Goal: Communication & Community: Share content

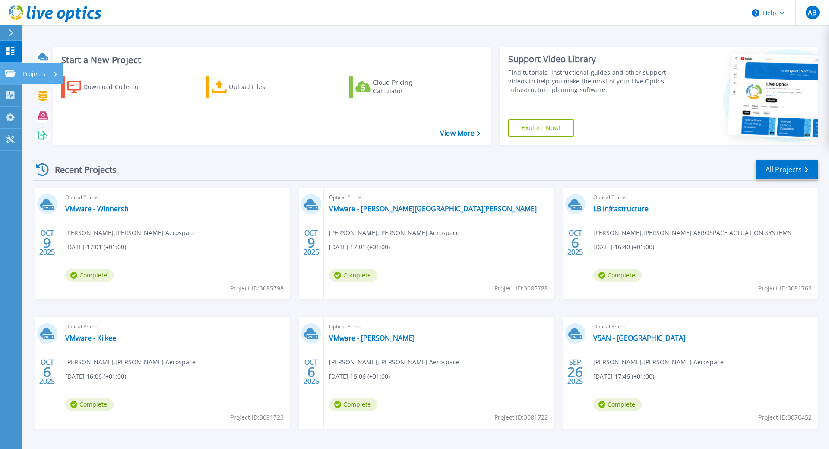
click at [8, 73] on icon at bounding box center [10, 73] width 10 height 7
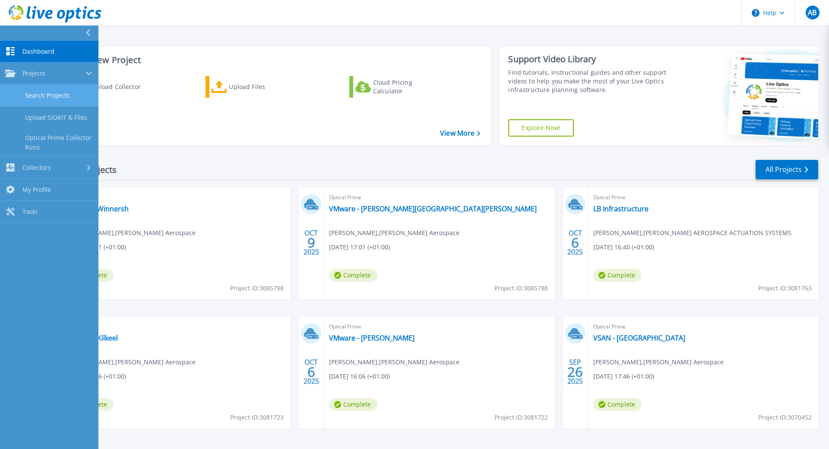
click at [35, 105] on link "Search Projects" at bounding box center [49, 96] width 98 height 22
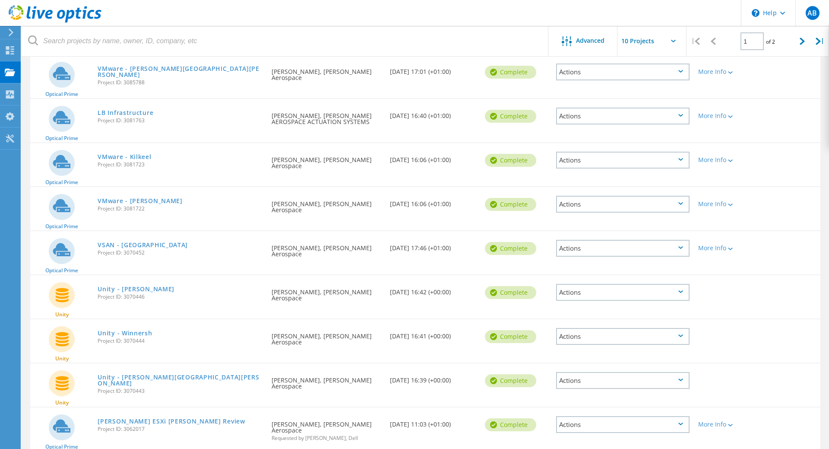
scroll to position [193, 0]
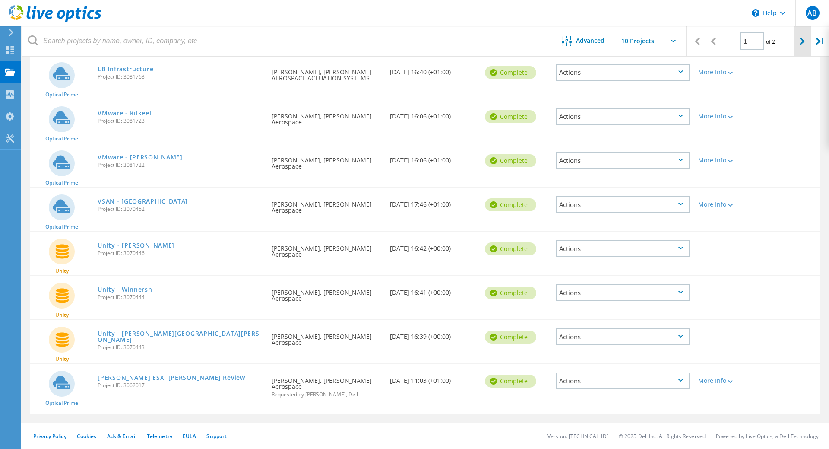
click at [799, 41] on div at bounding box center [803, 41] width 18 height 31
type input "2"
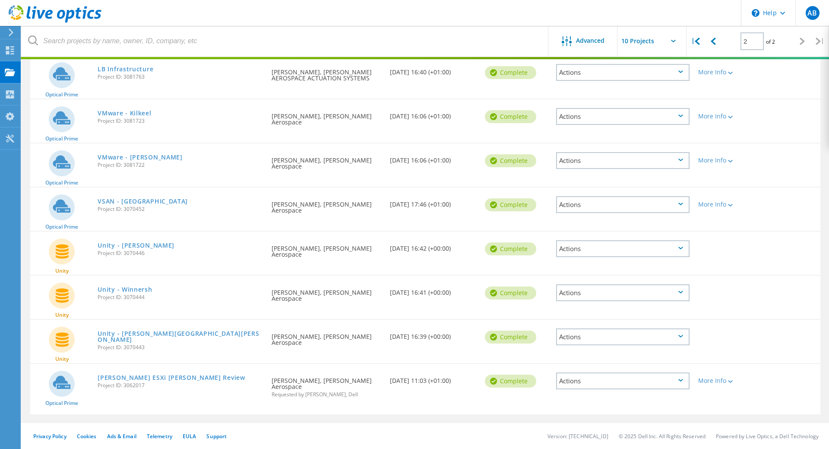
scroll to position [24, 0]
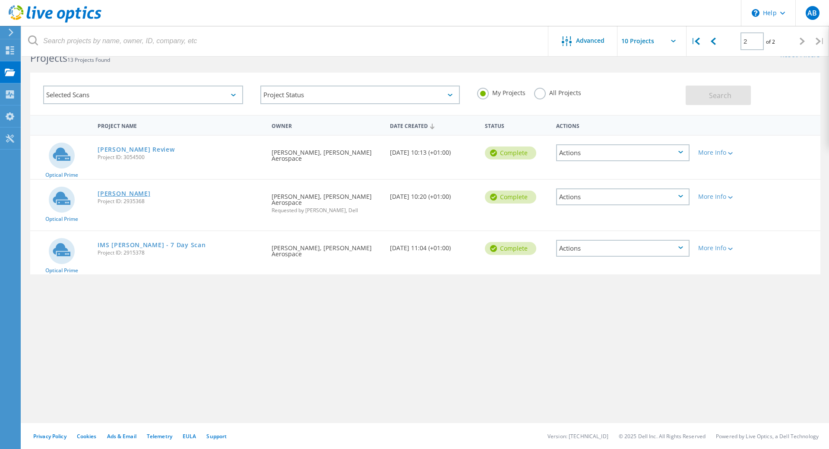
click at [123, 193] on link "Collins-Crawley" at bounding box center [124, 193] width 53 height 6
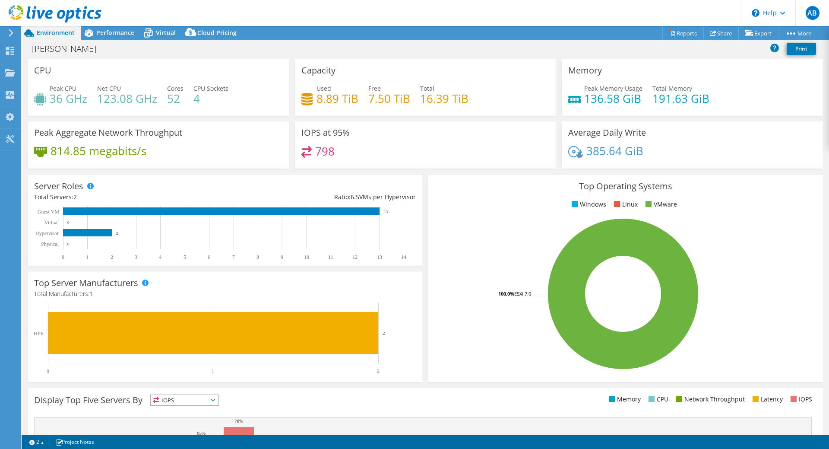
select select "EULondon"
select select "GBP"
click at [325, 73] on h3 "Capacity" at bounding box center [318, 70] width 34 height 9
click at [114, 31] on span "Performance" at bounding box center [115, 32] width 38 height 8
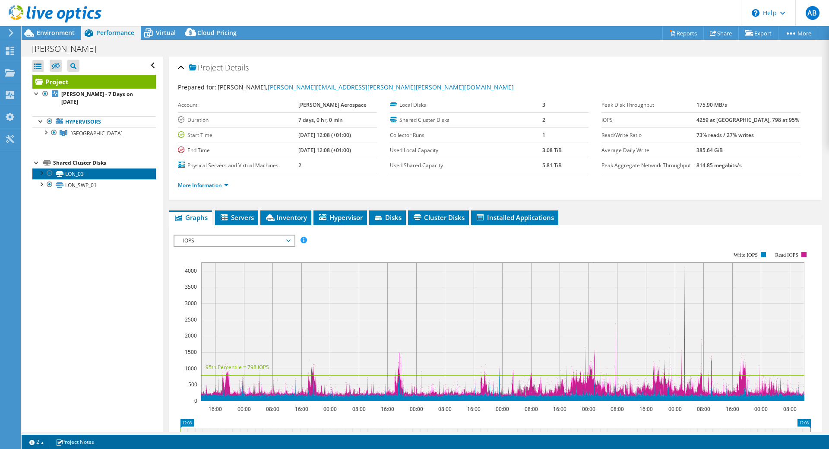
click at [82, 168] on link "LON_03" at bounding box center [93, 173] width 123 height 11
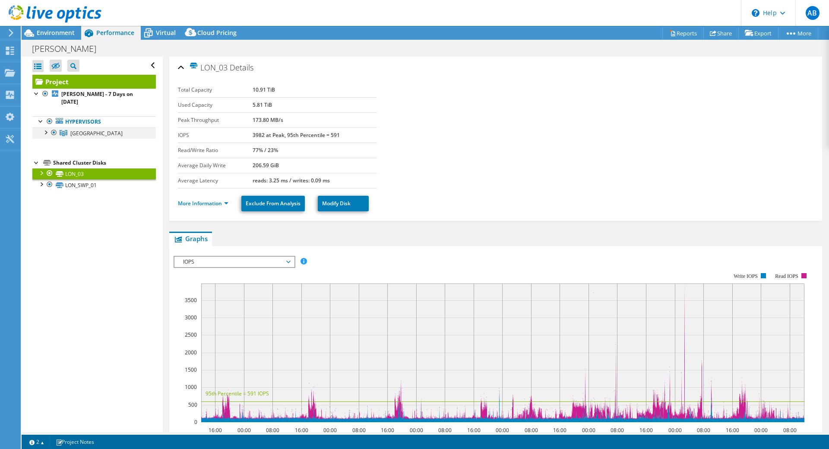
click at [46, 127] on div at bounding box center [45, 131] width 9 height 9
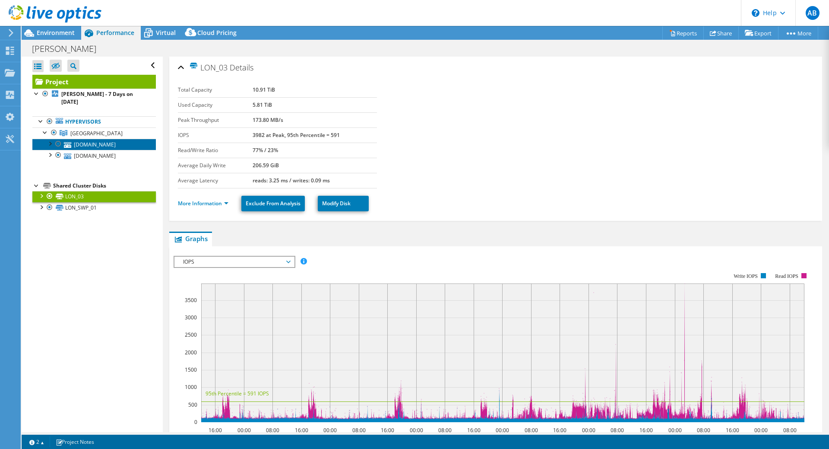
click at [100, 139] on link "[DOMAIN_NAME]" at bounding box center [93, 144] width 123 height 11
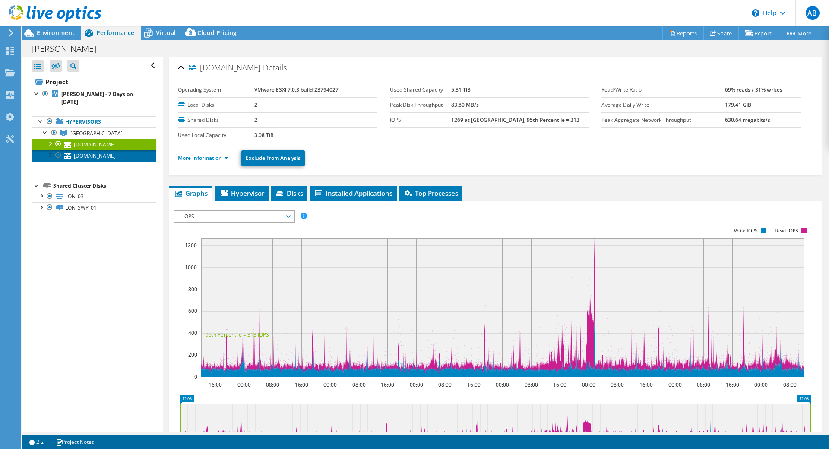
click at [101, 150] on link "[DOMAIN_NAME]" at bounding box center [93, 155] width 123 height 11
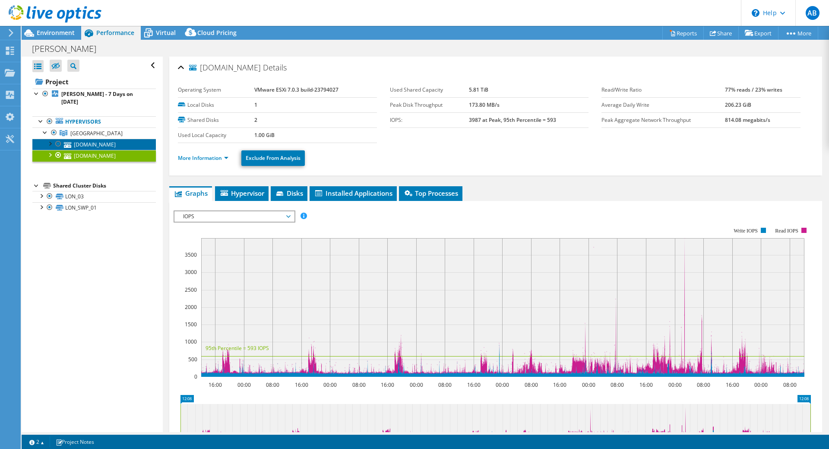
click at [98, 139] on link "[DOMAIN_NAME]" at bounding box center [93, 144] width 123 height 11
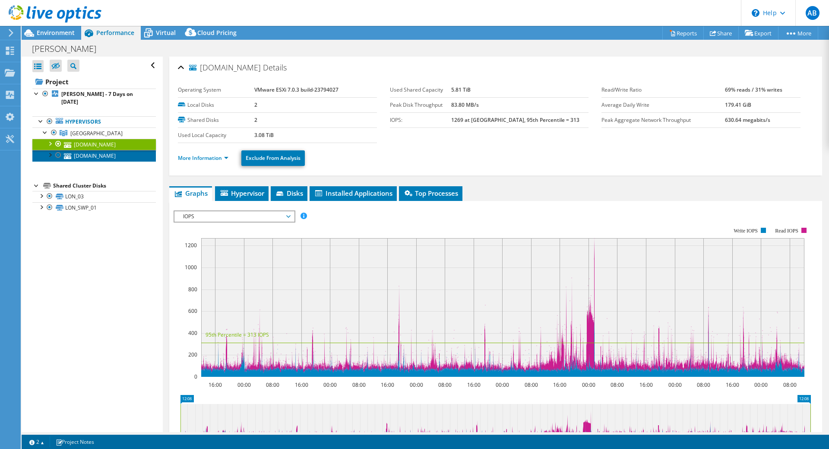
click at [97, 150] on link "[DOMAIN_NAME]" at bounding box center [93, 155] width 123 height 11
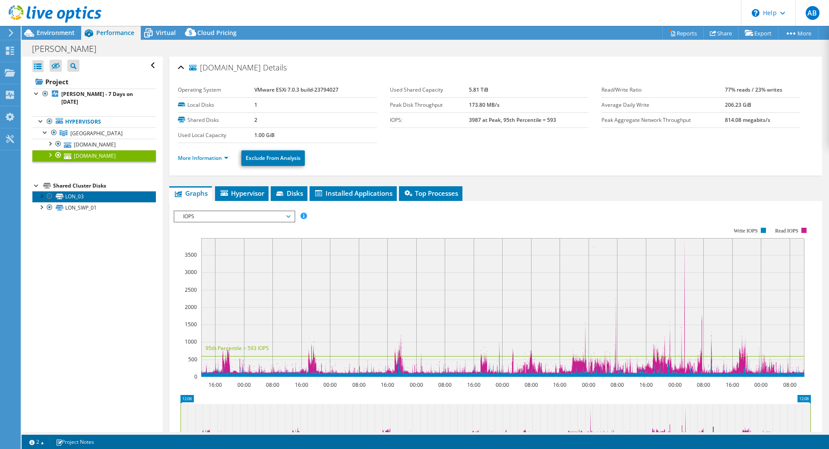
click at [84, 191] on link "LON_03" at bounding box center [93, 196] width 123 height 11
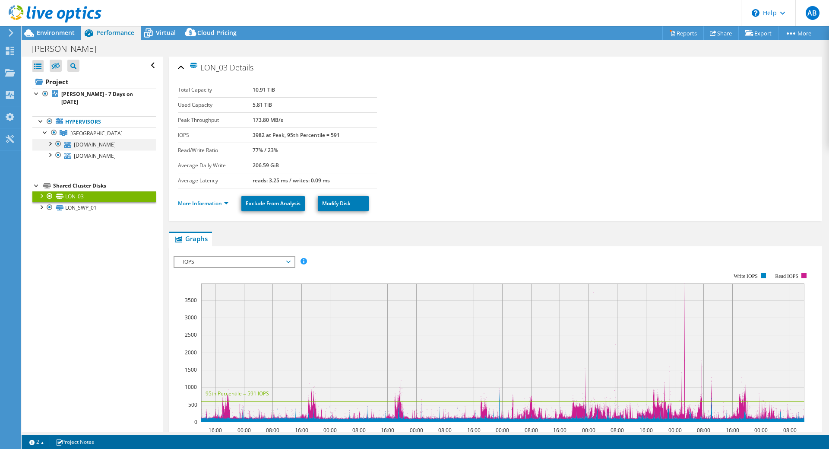
click at [51, 139] on div at bounding box center [49, 143] width 9 height 9
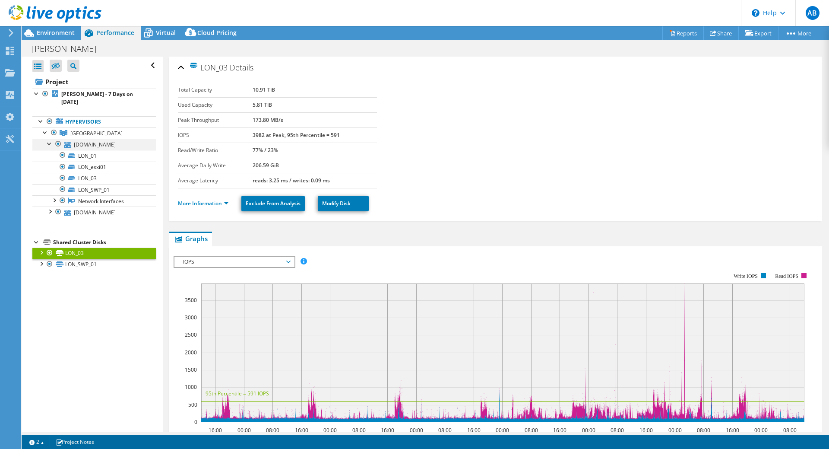
click at [50, 139] on div at bounding box center [49, 143] width 9 height 9
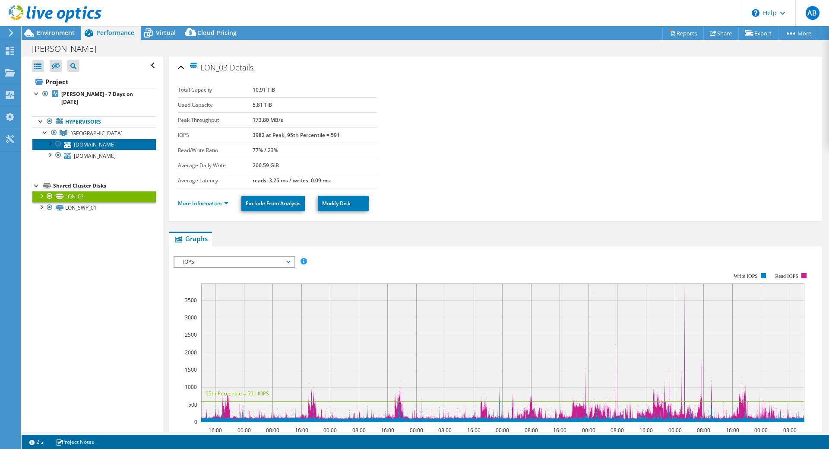
click at [78, 139] on link "[DOMAIN_NAME]" at bounding box center [93, 144] width 123 height 11
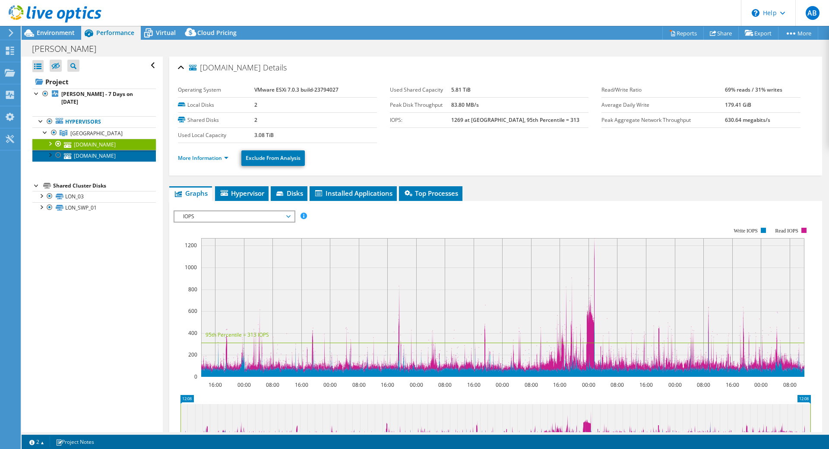
click at [78, 150] on link "[DOMAIN_NAME]" at bounding box center [93, 155] width 123 height 11
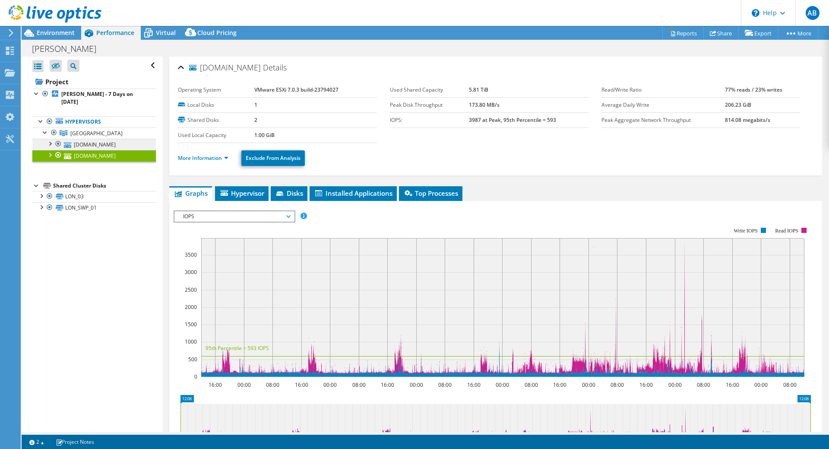
click at [92, 139] on link "[DOMAIN_NAME]" at bounding box center [93, 144] width 123 height 11
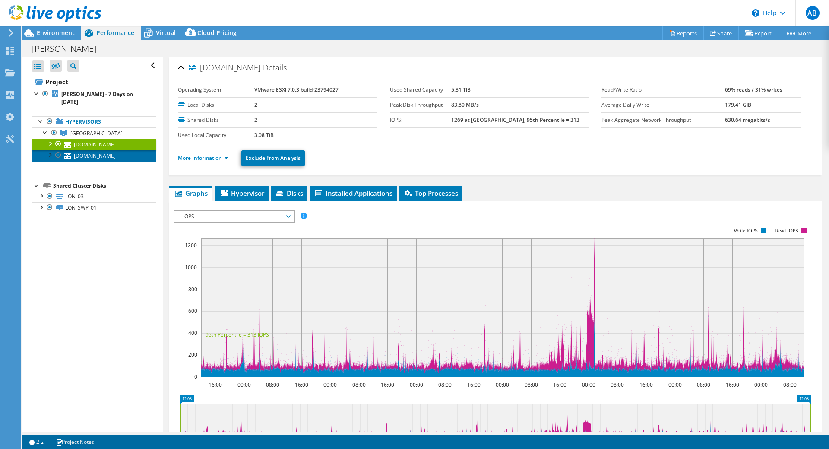
click at [85, 150] on link "[DOMAIN_NAME]" at bounding box center [93, 155] width 123 height 11
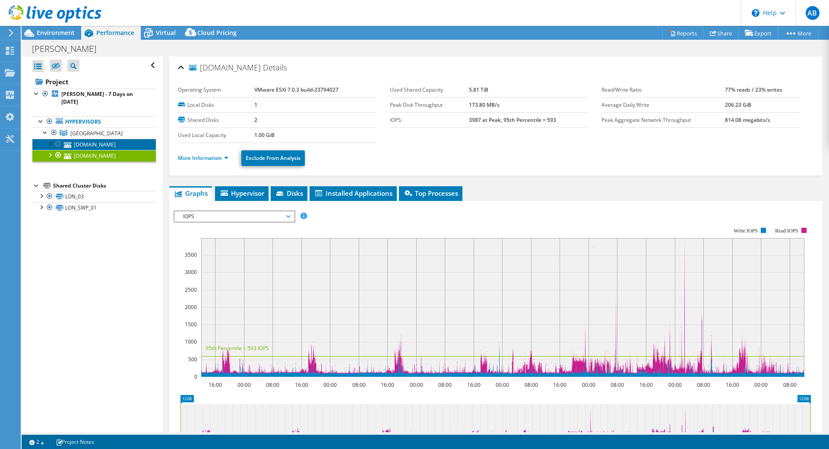
click at [85, 139] on link "[DOMAIN_NAME]" at bounding box center [93, 144] width 123 height 11
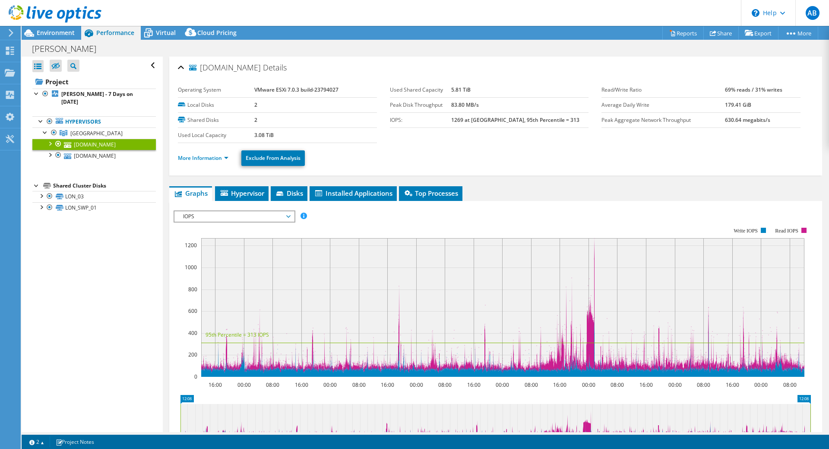
click at [51, 139] on div at bounding box center [49, 143] width 9 height 9
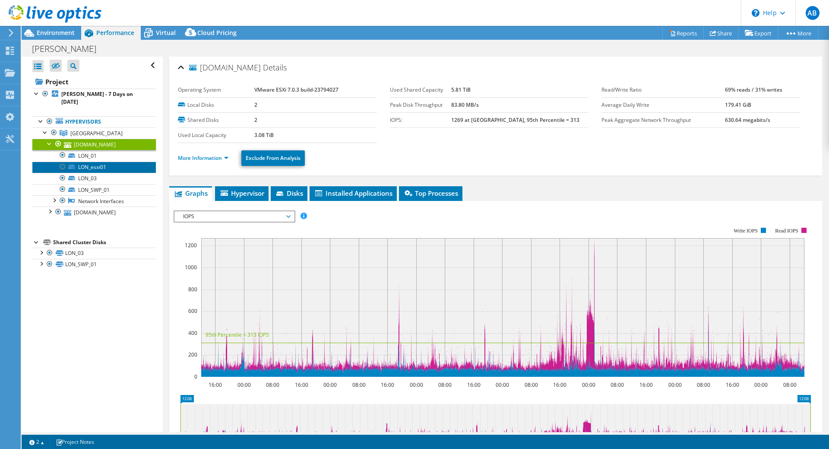
click at [97, 161] on link "LON_esxi01" at bounding box center [93, 166] width 123 height 11
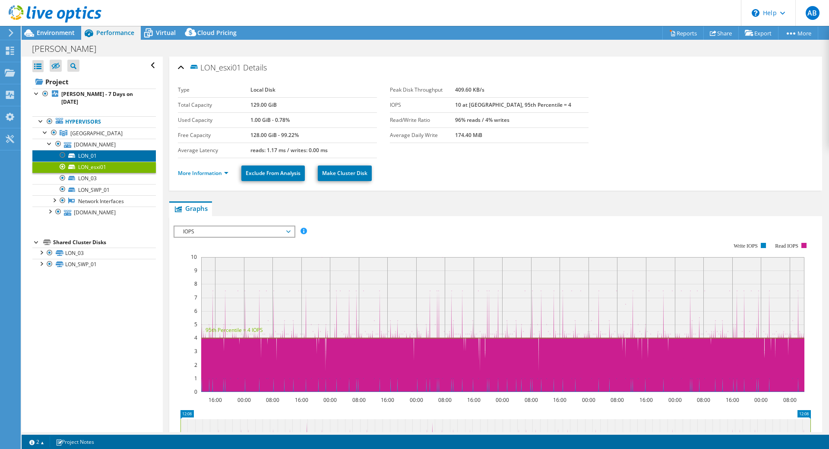
click at [90, 150] on link "LON_01" at bounding box center [93, 155] width 123 height 11
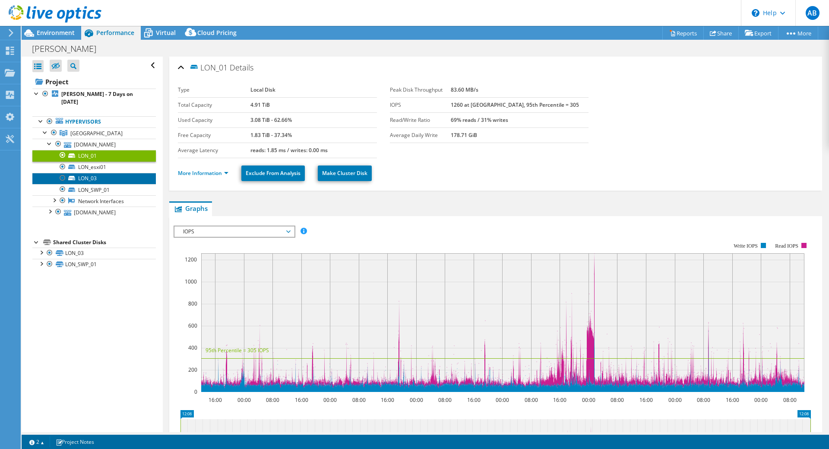
click at [91, 173] on link "LON_03" at bounding box center [93, 178] width 123 height 11
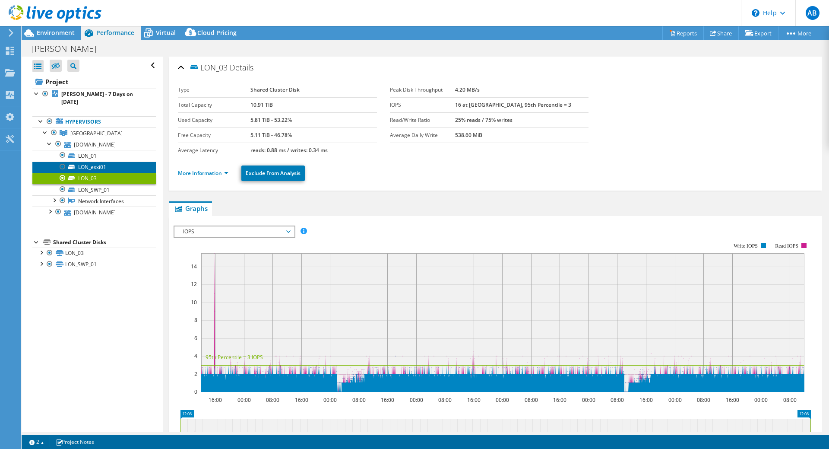
click at [86, 161] on link "LON_esxi01" at bounding box center [93, 166] width 123 height 11
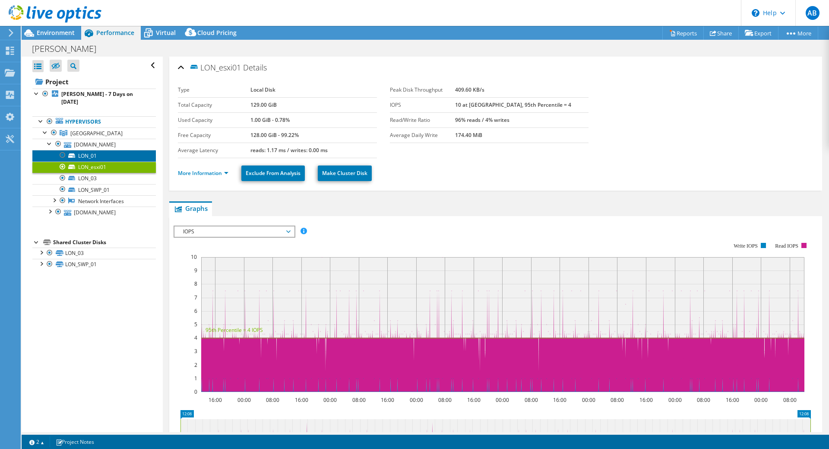
click at [86, 150] on link "LON_01" at bounding box center [93, 155] width 123 height 11
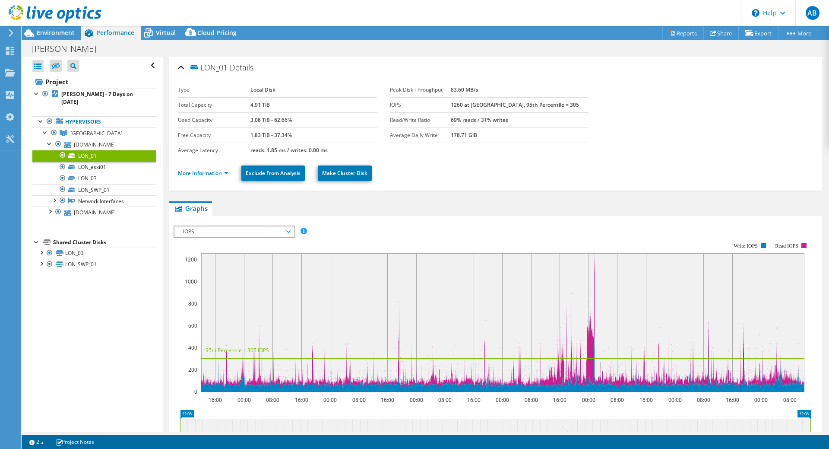
select select "EULondon"
select select "GBP"
click at [52, 34] on span "Environment" at bounding box center [56, 32] width 38 height 8
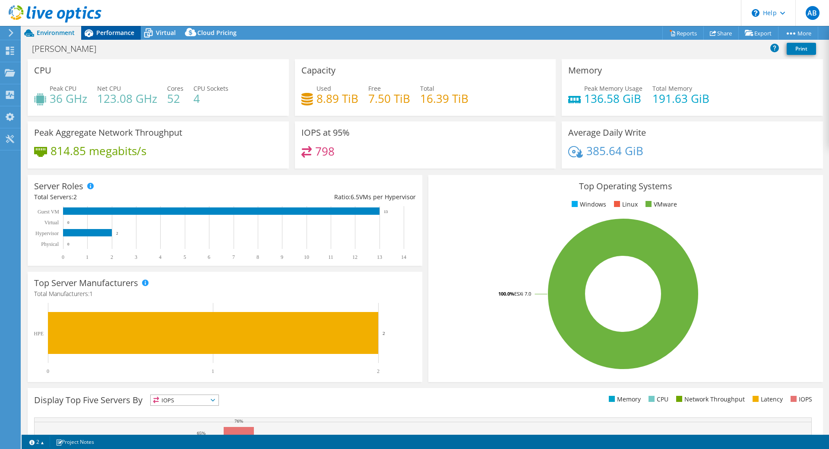
click at [105, 33] on span "Performance" at bounding box center [115, 32] width 38 height 8
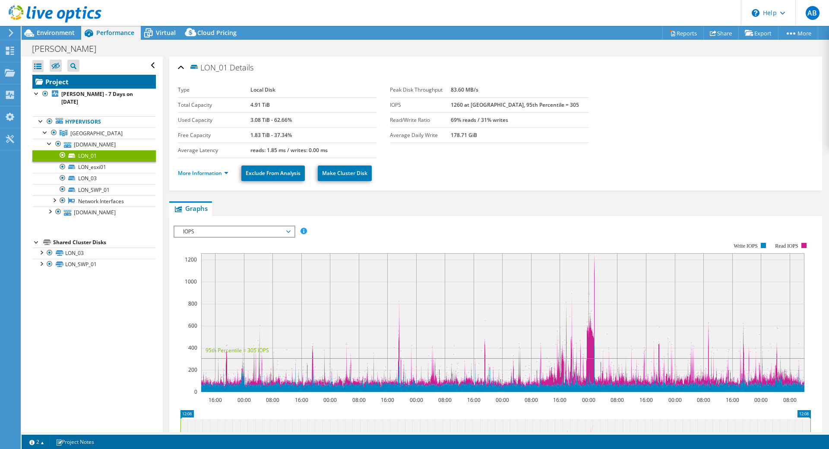
click at [60, 82] on link "Project" at bounding box center [93, 82] width 123 height 14
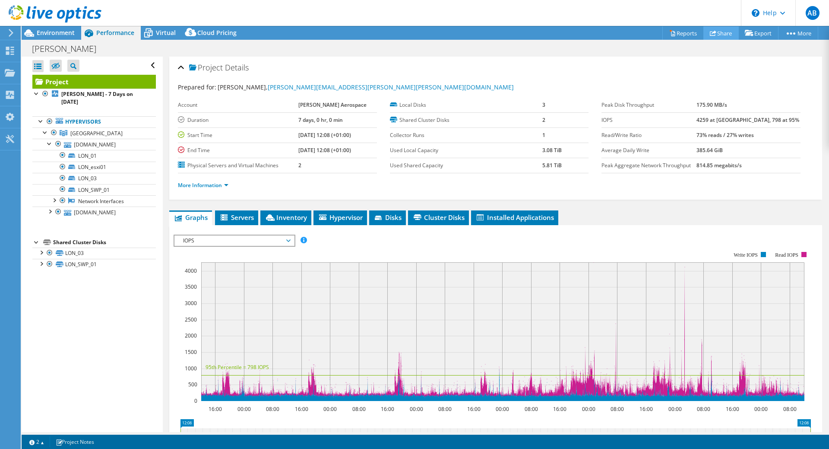
click at [718, 33] on link "Share" at bounding box center [720, 32] width 35 height 13
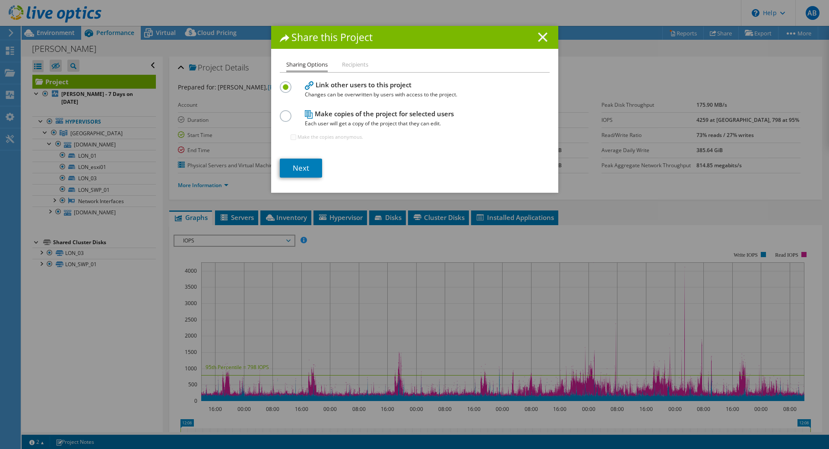
click at [547, 36] on icon at bounding box center [542, 36] width 9 height 9
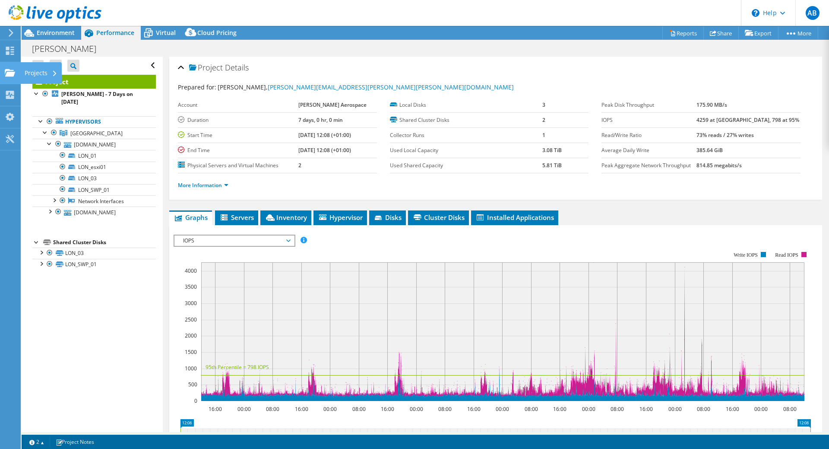
click at [15, 73] on use at bounding box center [10, 72] width 10 height 7
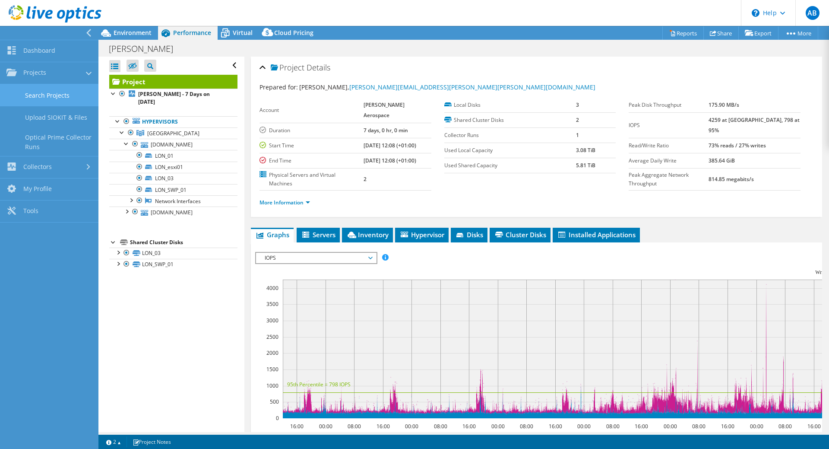
click at [37, 95] on link "Search Projects" at bounding box center [49, 95] width 98 height 22
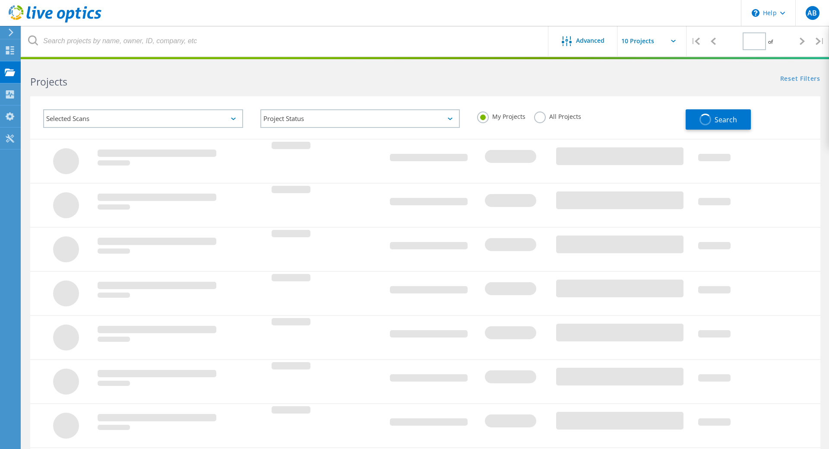
type input "2"
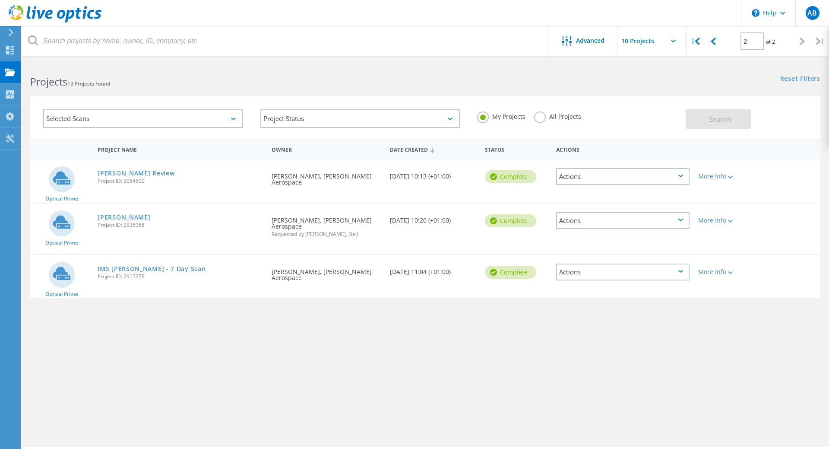
click at [681, 271] on icon at bounding box center [680, 271] width 5 height 3
click at [582, 280] on div "Share" at bounding box center [623, 278] width 132 height 13
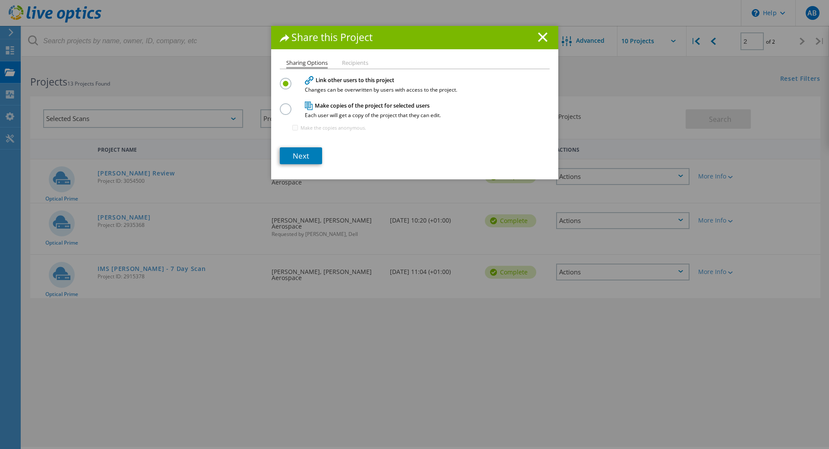
click at [286, 79] on label at bounding box center [287, 78] width 15 height 2
click at [0, 0] on input "radio" at bounding box center [0, 0] width 0 height 0
click at [308, 155] on link "Next" at bounding box center [301, 155] width 42 height 17
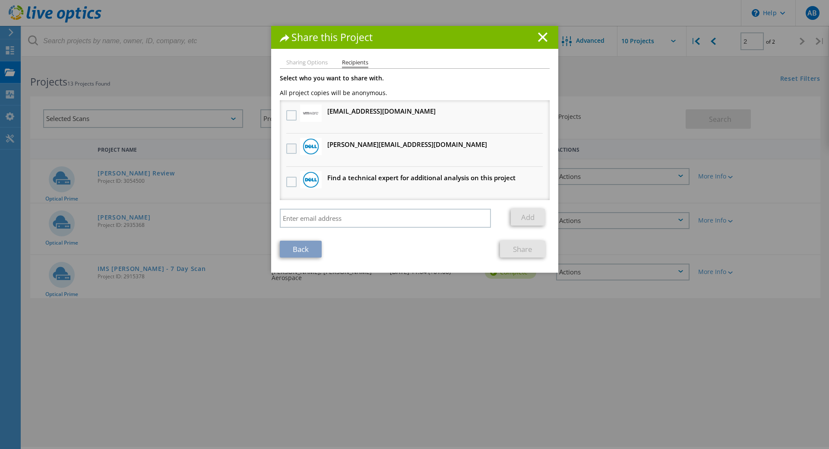
click at [291, 148] on label at bounding box center [292, 148] width 13 height 10
click at [0, 0] on input "checkbox" at bounding box center [0, 0] width 0 height 0
click at [384, 147] on h3 "Chris.Williams1@dell.com Will receive an anonymous copy" at bounding box center [407, 144] width 160 height 11
click at [528, 250] on link "Share" at bounding box center [522, 248] width 45 height 17
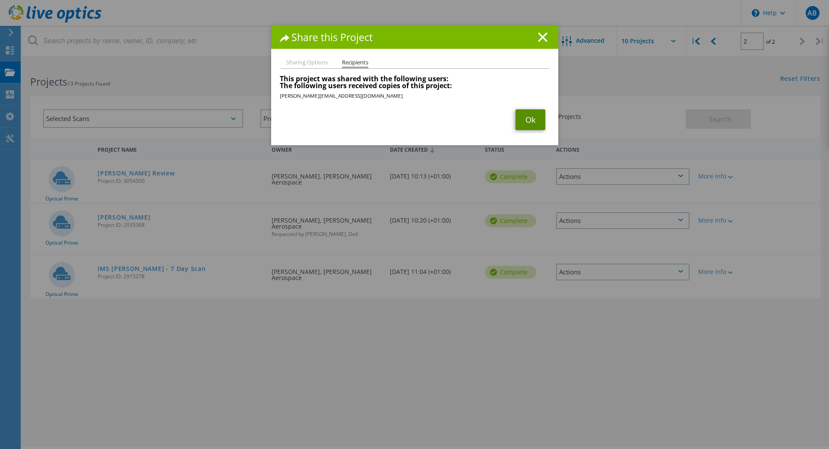
click at [526, 120] on link "Ok" at bounding box center [531, 119] width 30 height 21
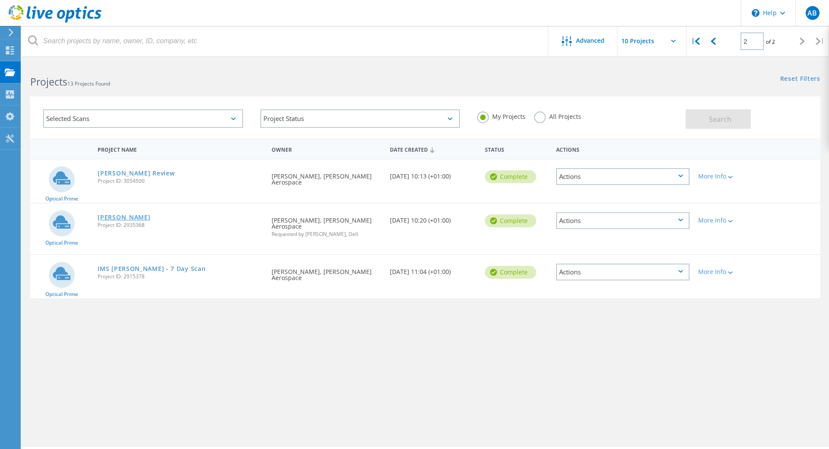
click at [109, 216] on link "[PERSON_NAME]" at bounding box center [124, 217] width 53 height 6
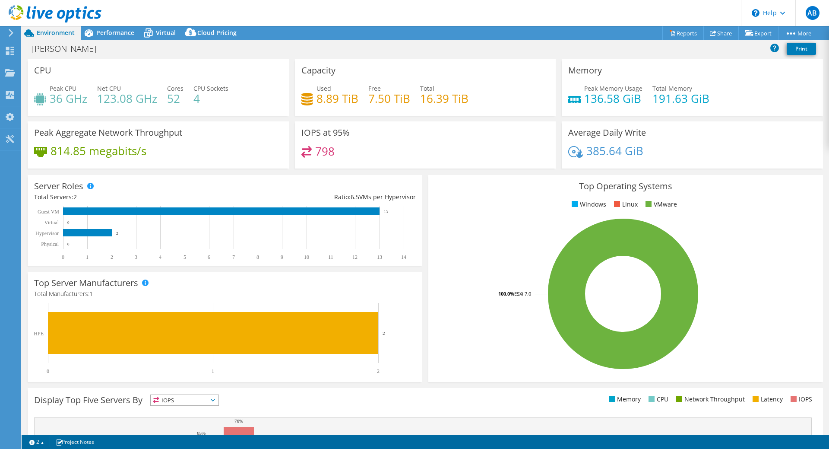
select select "EULondon"
select select "GBP"
click at [109, 33] on span "Performance" at bounding box center [115, 32] width 38 height 8
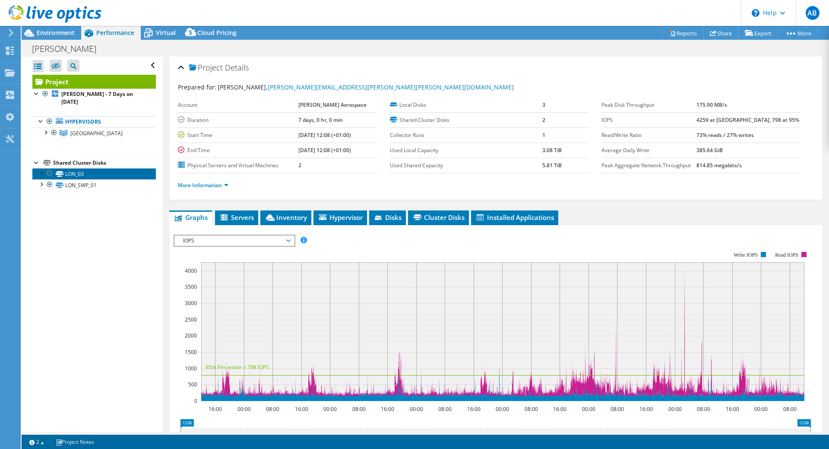
click at [71, 168] on link "LON_03" at bounding box center [93, 173] width 123 height 11
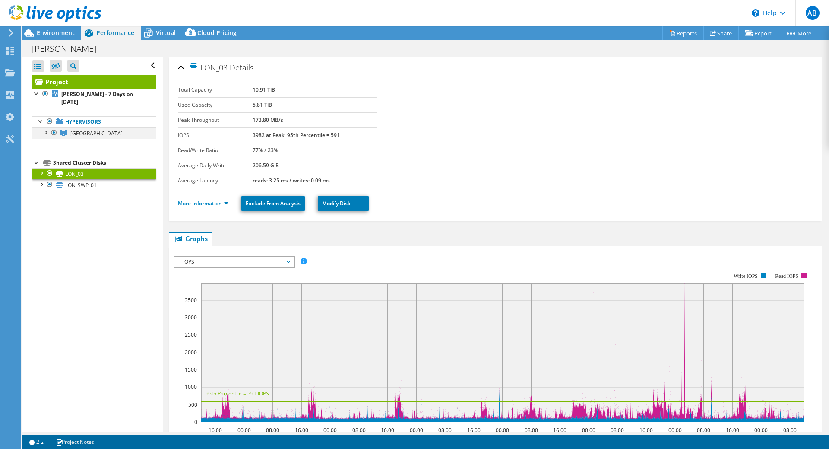
click at [45, 127] on div at bounding box center [45, 131] width 9 height 9
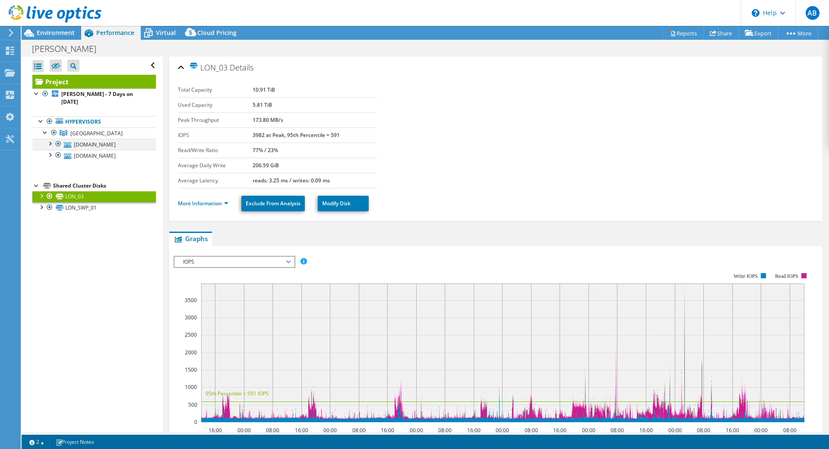
click at [50, 139] on div at bounding box center [49, 143] width 9 height 9
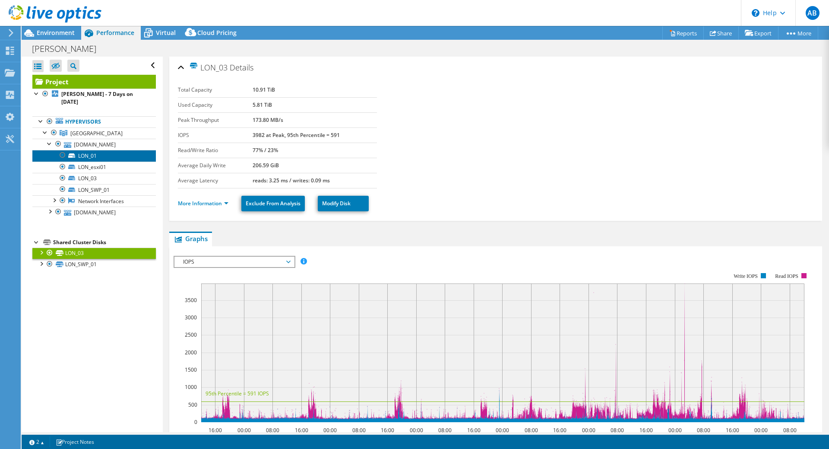
click at [98, 150] on link "LON_01" at bounding box center [93, 155] width 123 height 11
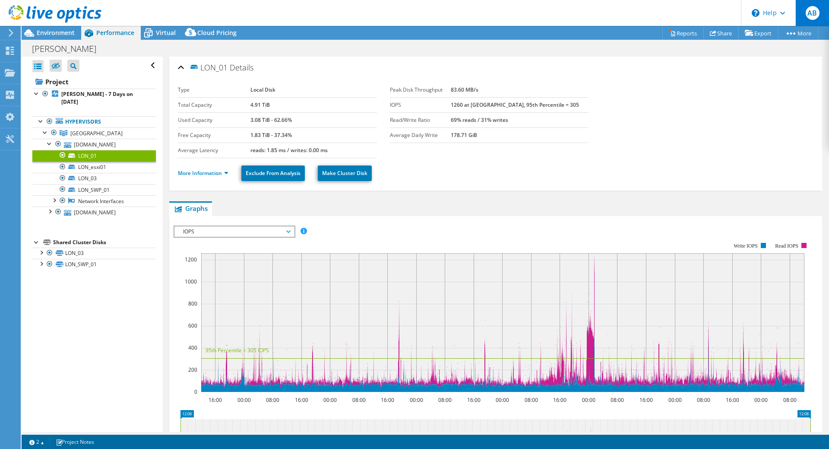
click at [815, 13] on span "AB" at bounding box center [813, 13] width 14 height 14
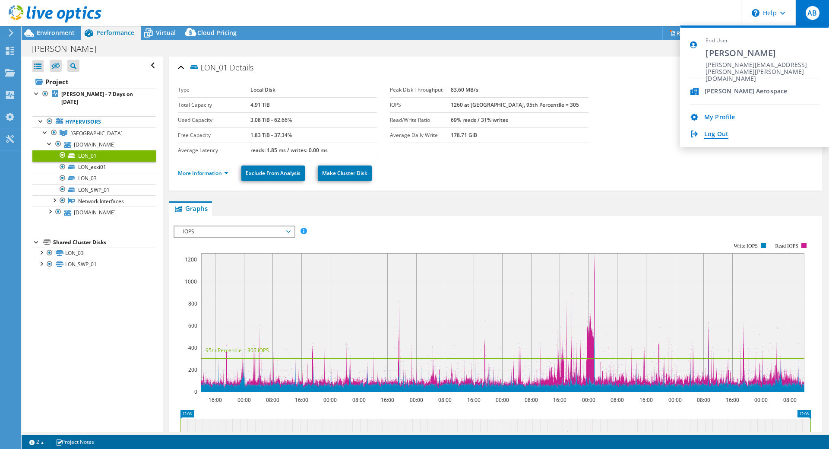
click at [710, 133] on link "Log Out" at bounding box center [716, 134] width 24 height 8
